Goal: Task Accomplishment & Management: Manage account settings

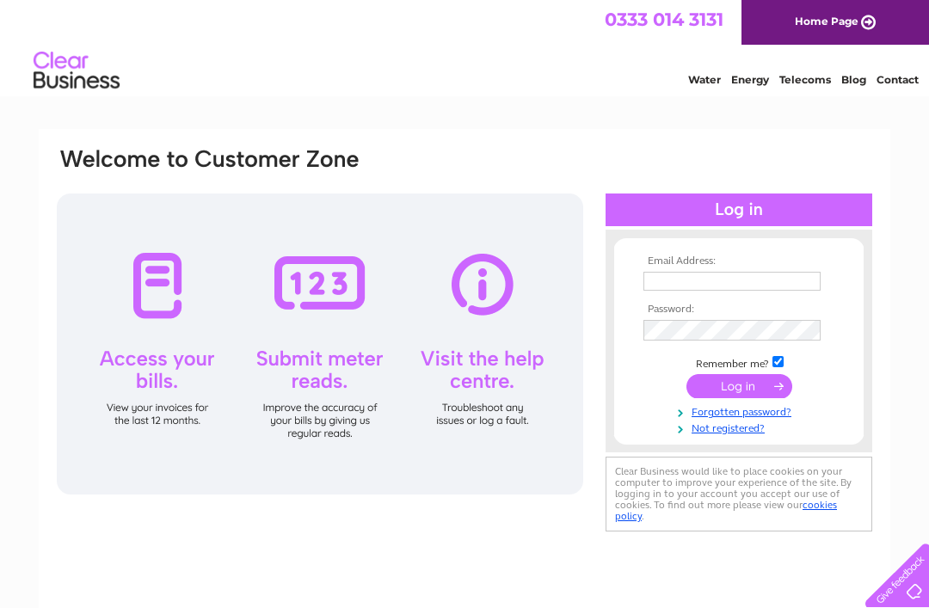
click at [701, 275] on input "text" at bounding box center [732, 281] width 177 height 19
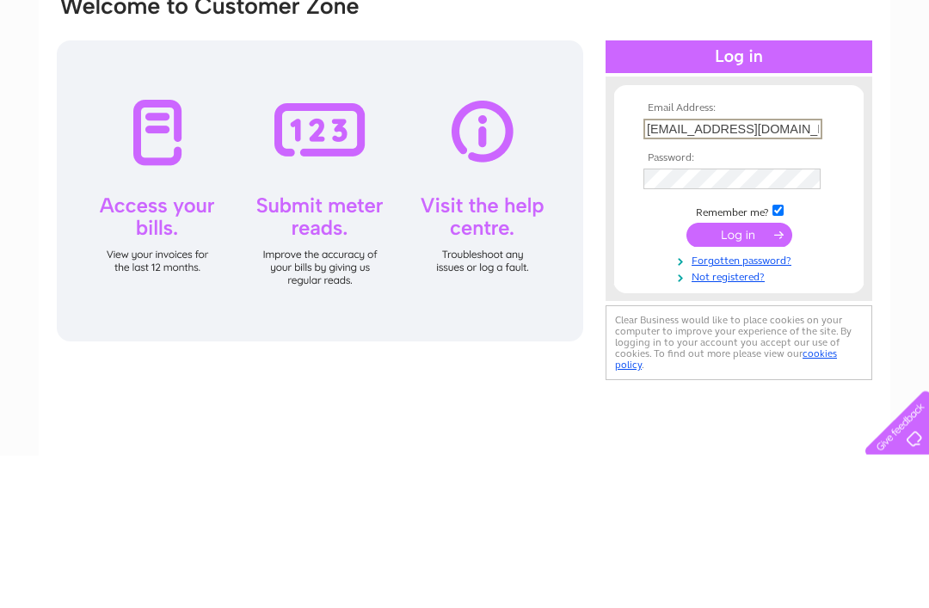
type input "alisonjayne304@hotmail.com"
click at [731, 376] on input "submit" at bounding box center [740, 388] width 106 height 24
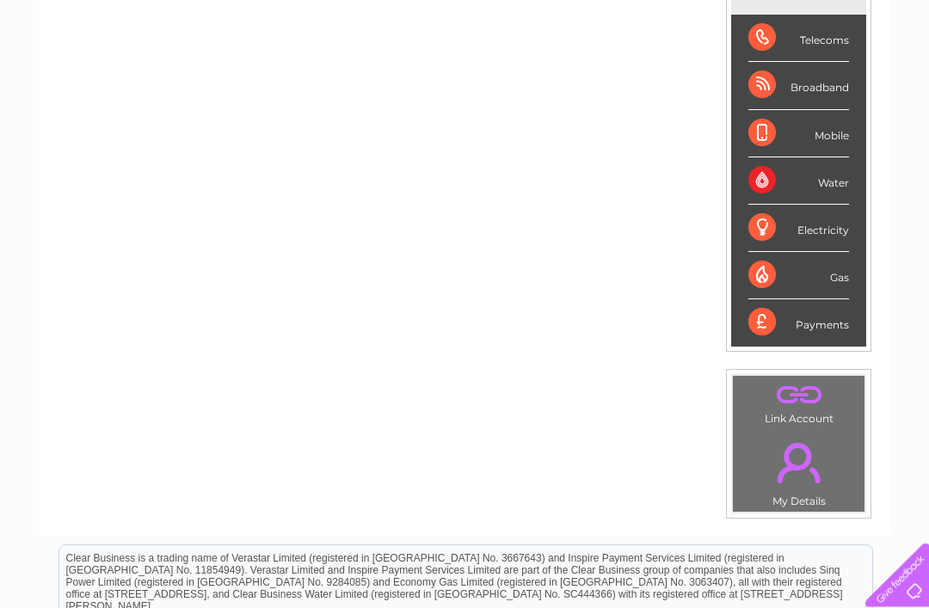
scroll to position [271, 0]
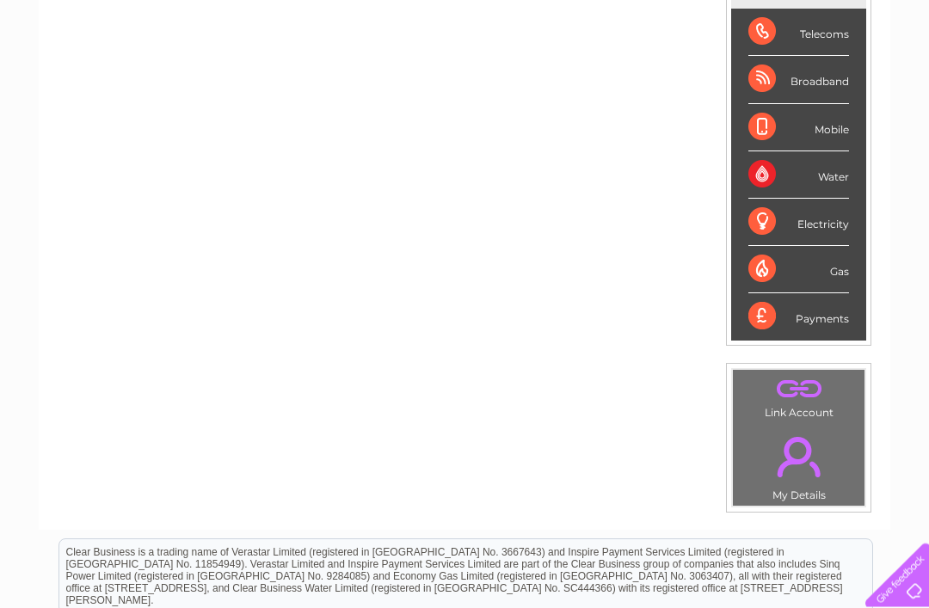
click at [823, 46] on div "Telecoms" at bounding box center [799, 32] width 101 height 47
click at [791, 33] on div "Telecoms" at bounding box center [799, 32] width 101 height 47
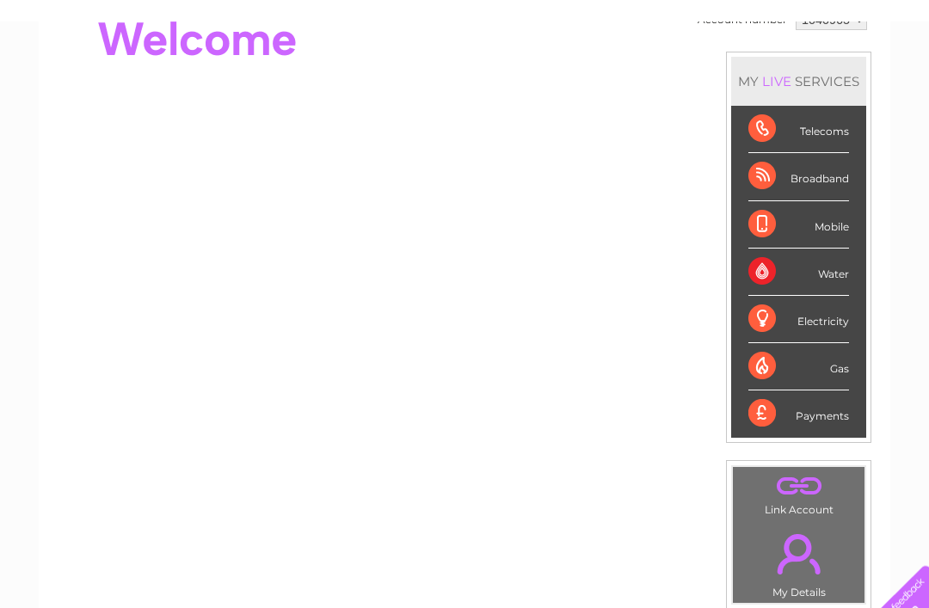
scroll to position [0, 0]
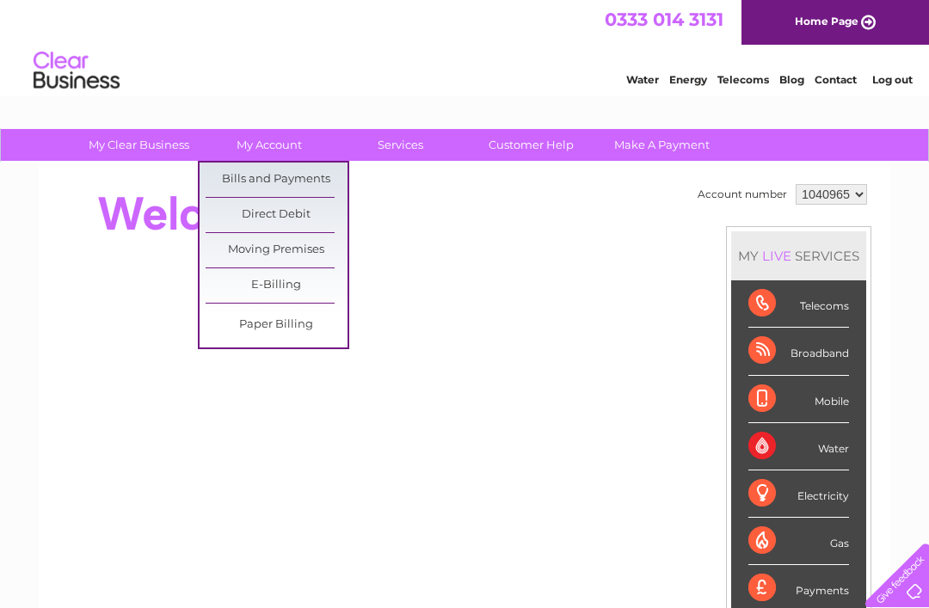
click at [317, 157] on link "My Account" at bounding box center [270, 145] width 142 height 32
click at [300, 183] on link "Bills and Payments" at bounding box center [277, 180] width 142 height 34
click at [291, 186] on link "Bills and Payments" at bounding box center [277, 180] width 142 height 34
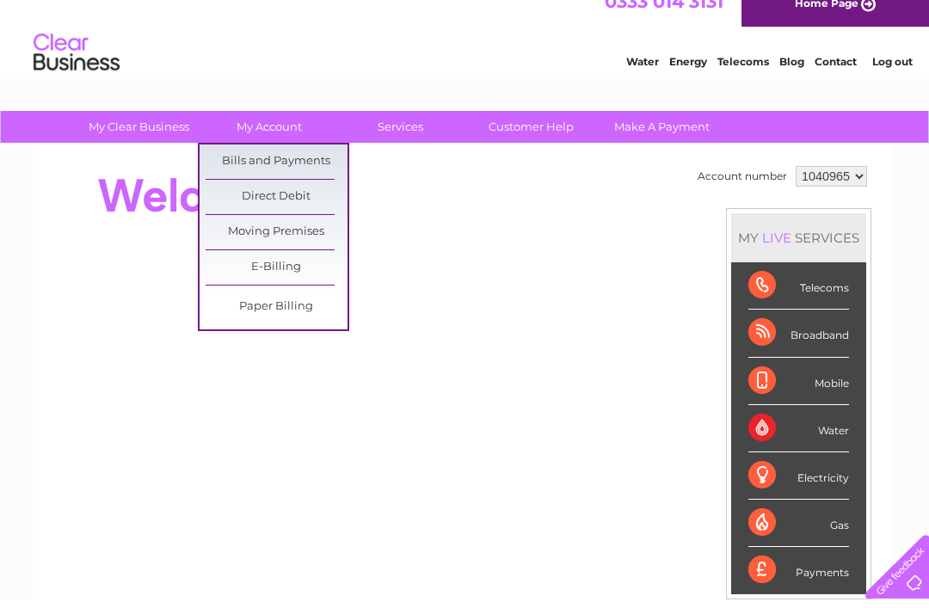
scroll to position [19, 0]
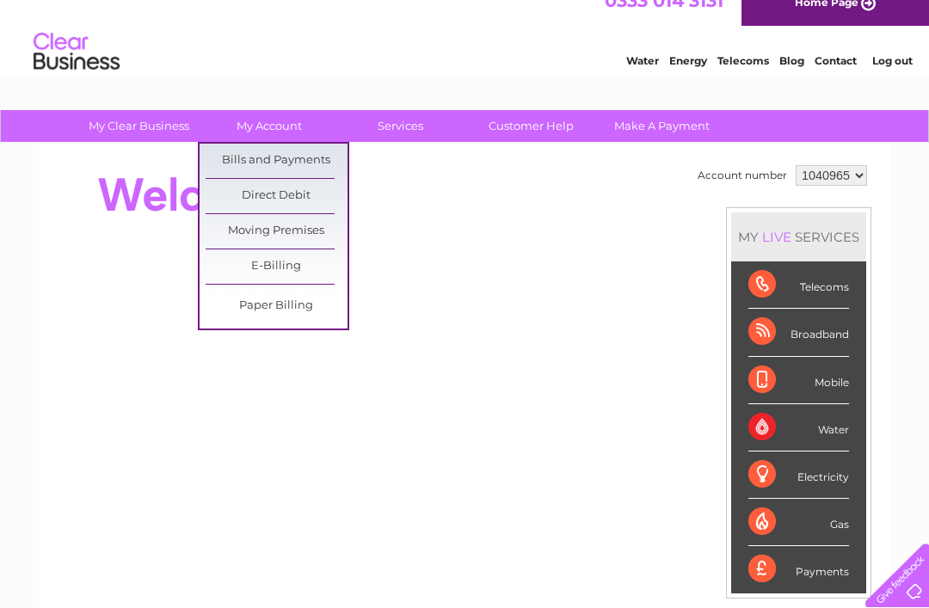
click at [293, 156] on link "Bills and Payments" at bounding box center [277, 161] width 142 height 34
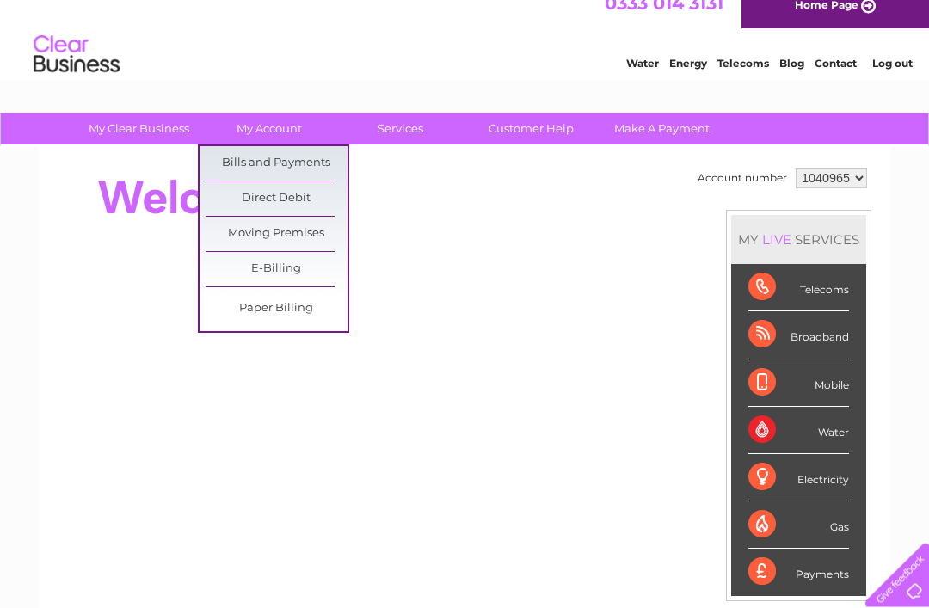
scroll to position [0, 0]
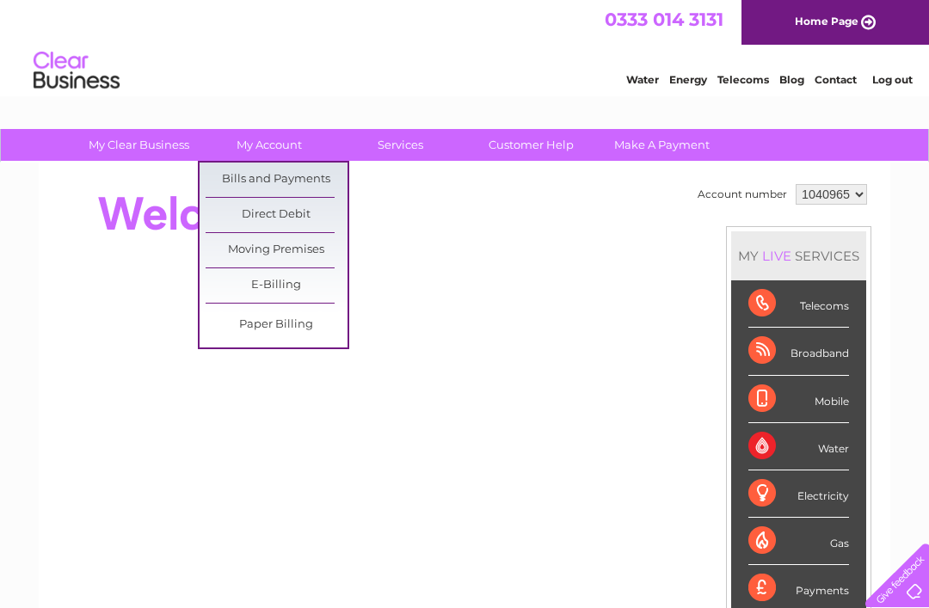
click at [242, 170] on link "Bills and Payments" at bounding box center [277, 180] width 142 height 34
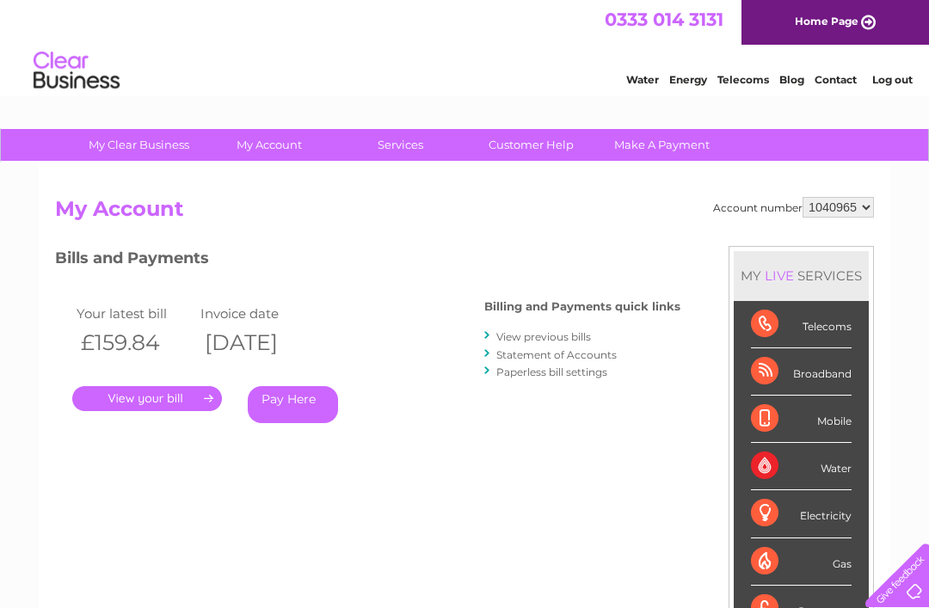
click at [302, 400] on link "Pay Here" at bounding box center [293, 404] width 90 height 37
click at [177, 392] on link "." at bounding box center [147, 398] width 150 height 25
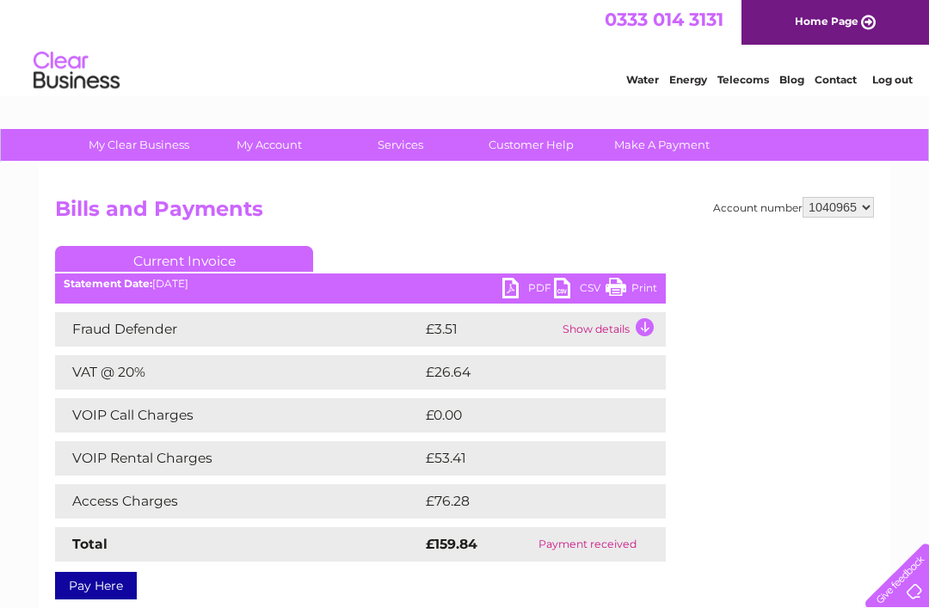
click at [512, 285] on link "PDF" at bounding box center [528, 290] width 52 height 25
click at [890, 81] on link "Log out" at bounding box center [892, 79] width 40 height 13
